Goal: Task Accomplishment & Management: Manage account settings

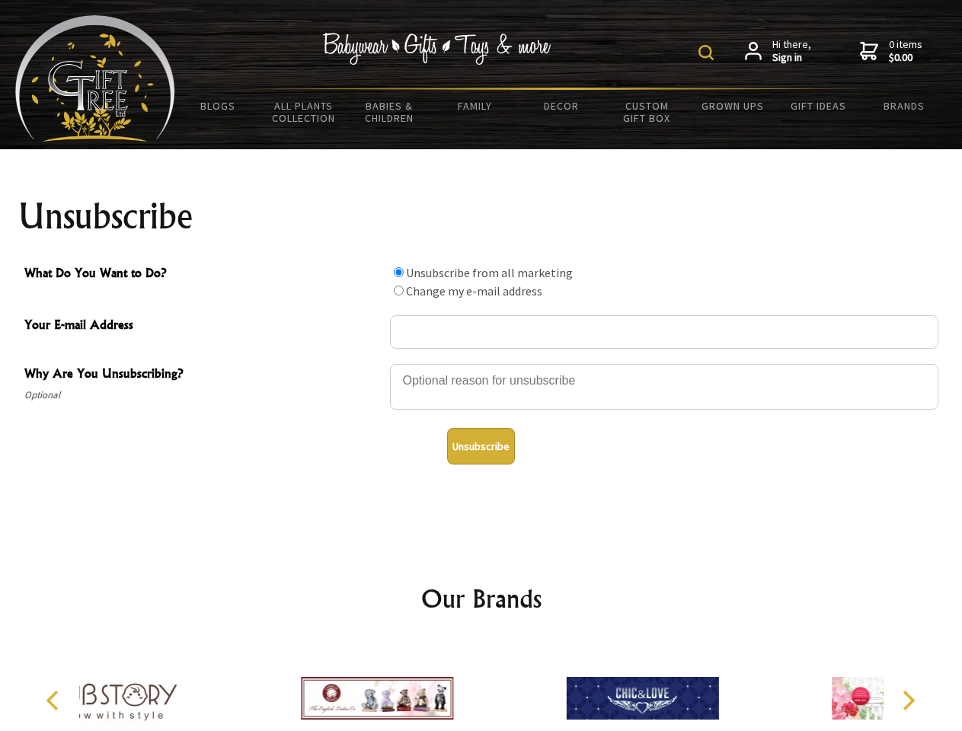
click at [708, 53] on img at bounding box center [705, 52] width 15 height 15
click at [481, 363] on div at bounding box center [664, 388] width 548 height 53
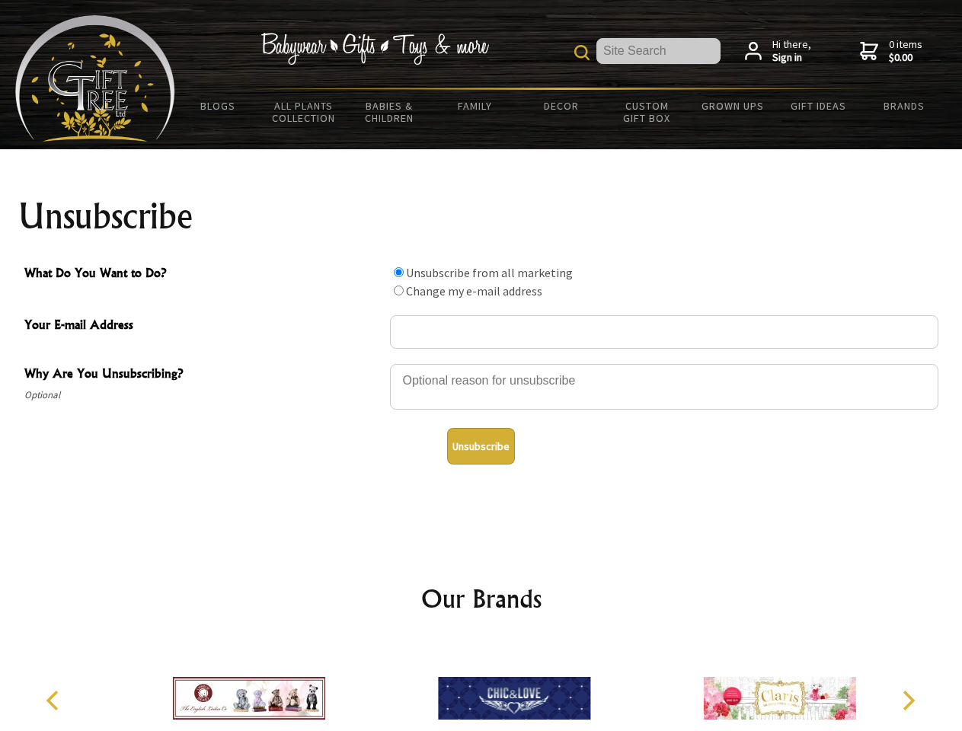
click at [398, 272] on input "What Do You Want to Do?" at bounding box center [399, 272] width 10 height 10
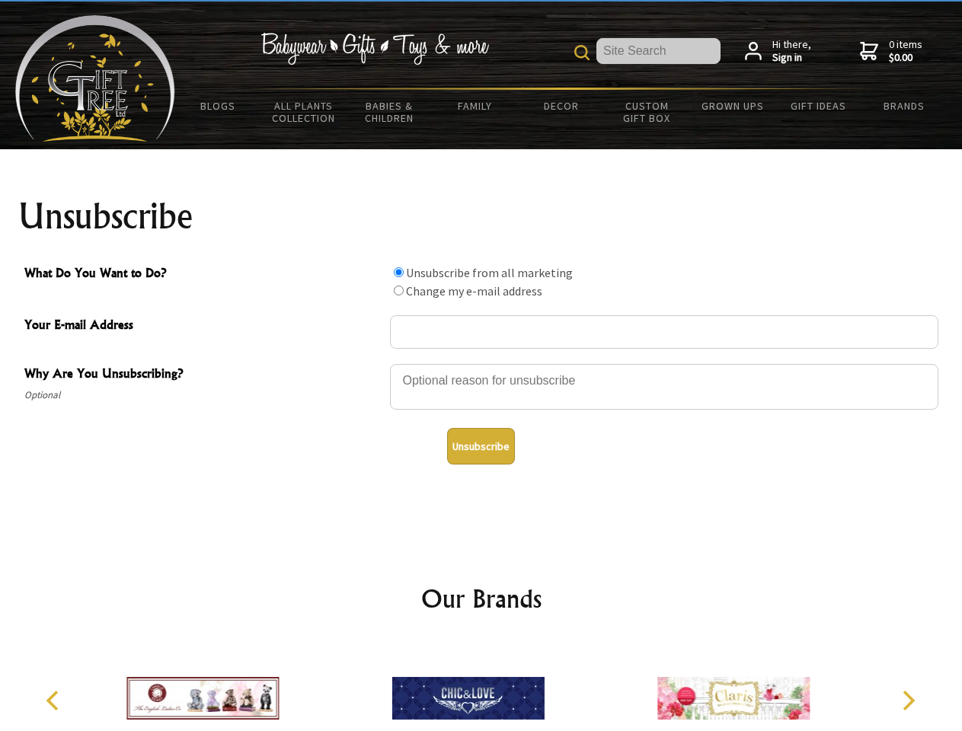
click at [398, 290] on input "What Do You Want to Do?" at bounding box center [399, 290] width 10 height 10
radio input "true"
click at [480, 446] on button "Unsubscribe" at bounding box center [481, 446] width 68 height 37
click at [481, 686] on img at bounding box center [468, 698] width 152 height 114
click at [55, 700] on icon "Previous" at bounding box center [54, 701] width 20 height 20
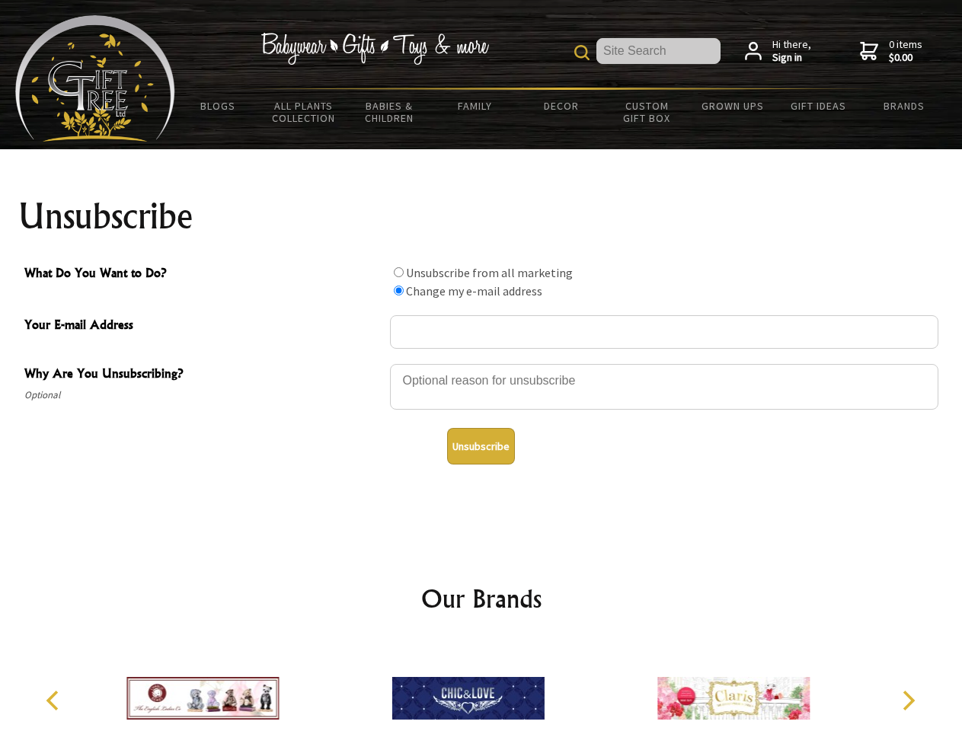
click at [907, 700] on icon "Next" at bounding box center [907, 701] width 20 height 20
